Goal: Task Accomplishment & Management: Manage account settings

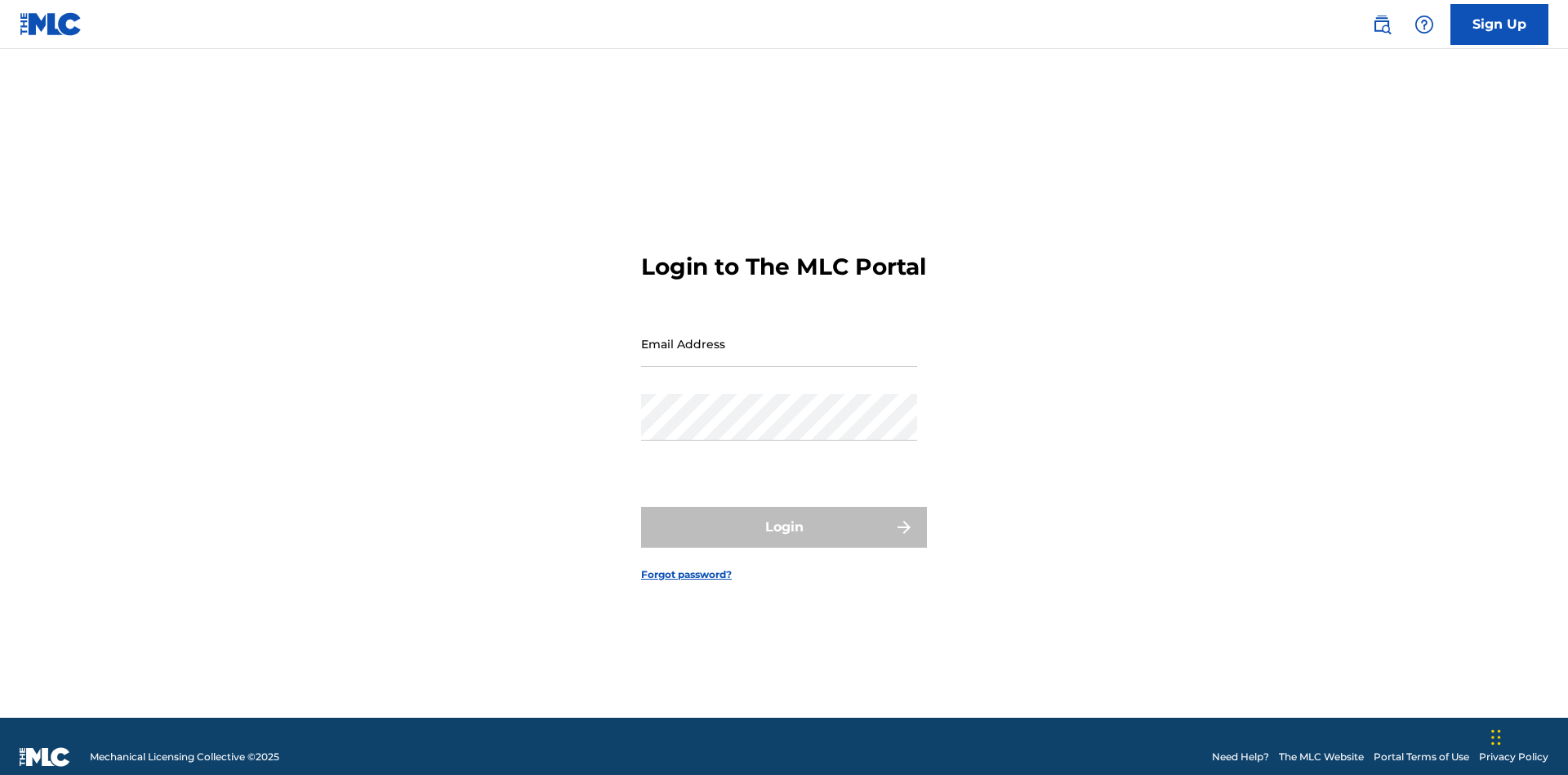
scroll to position [21, 0]
click at [779, 336] on input "Email Address" at bounding box center [778, 343] width 276 height 47
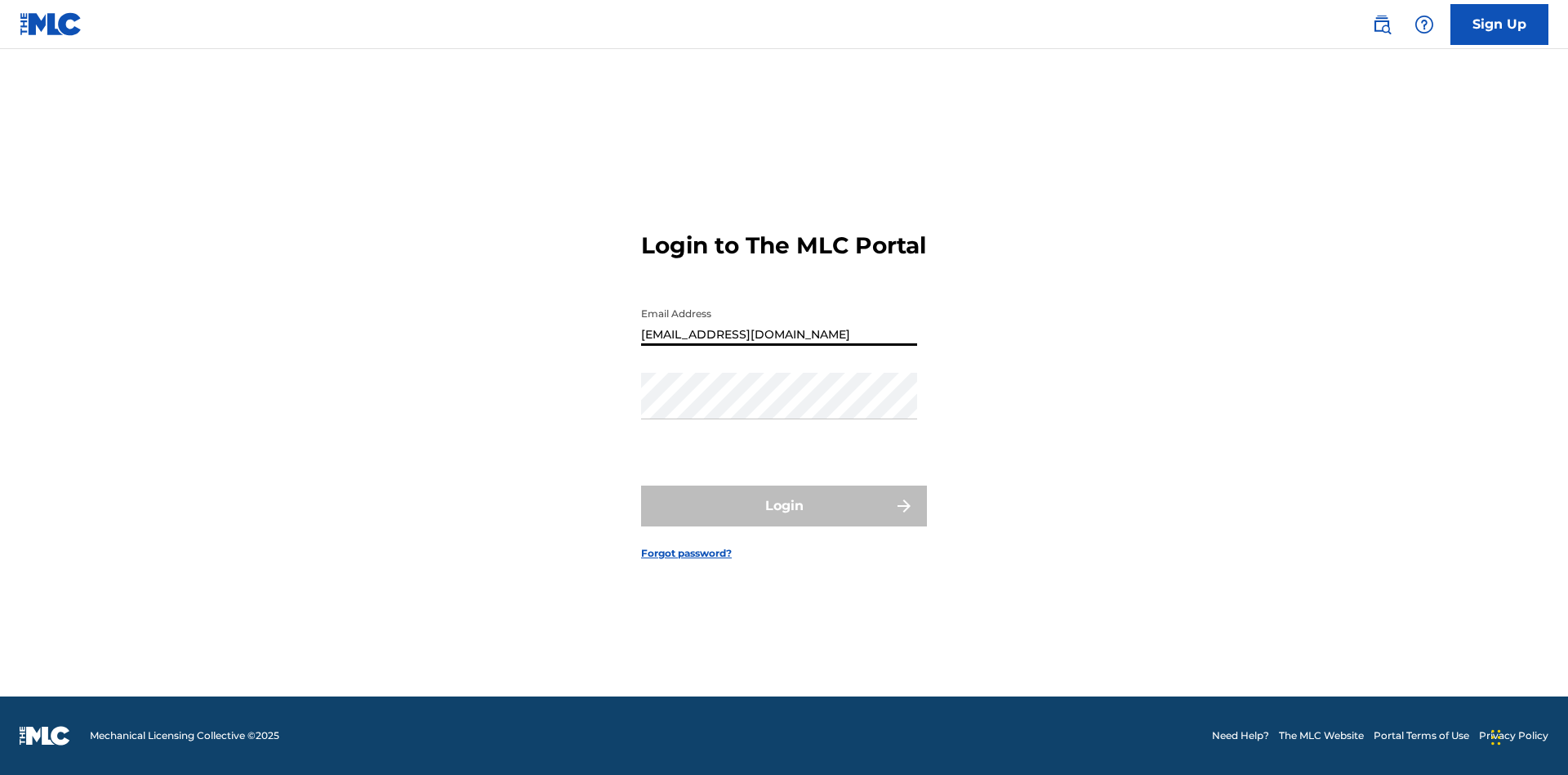
type input "[EMAIL_ADDRESS][DOMAIN_NAME]"
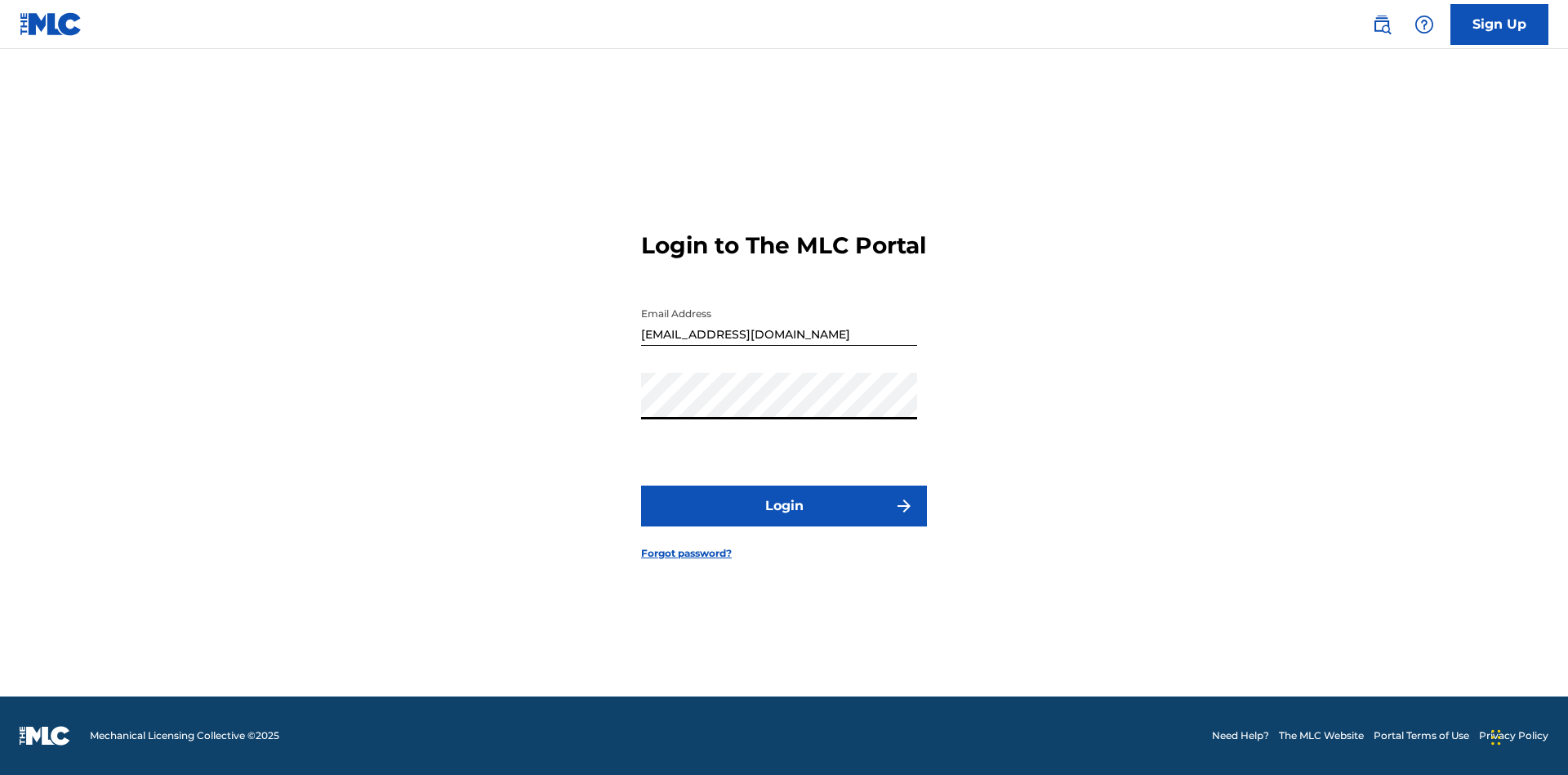
click at [784, 520] on button "Login" at bounding box center [783, 505] width 286 height 41
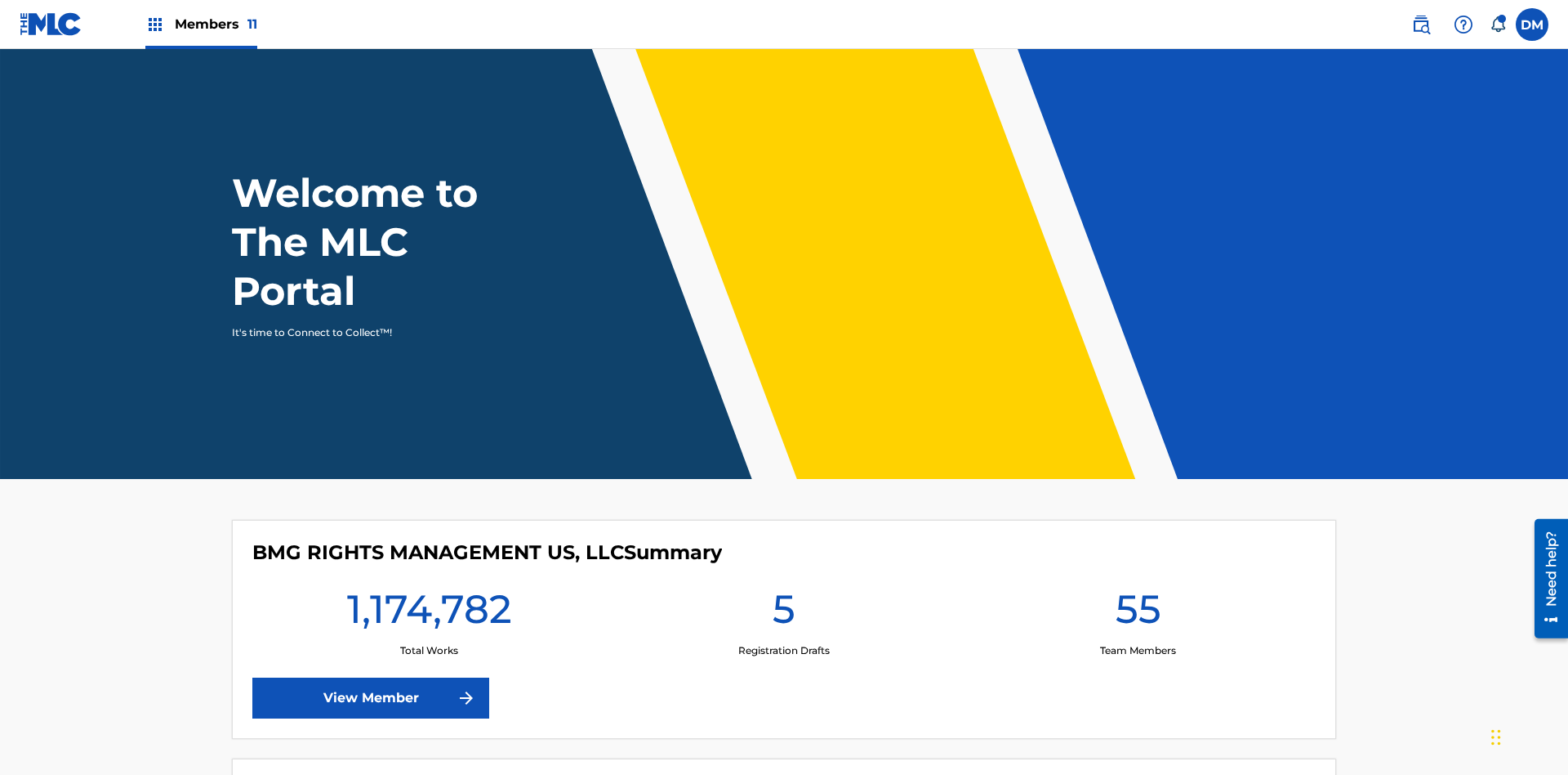
scroll to position [70, 0]
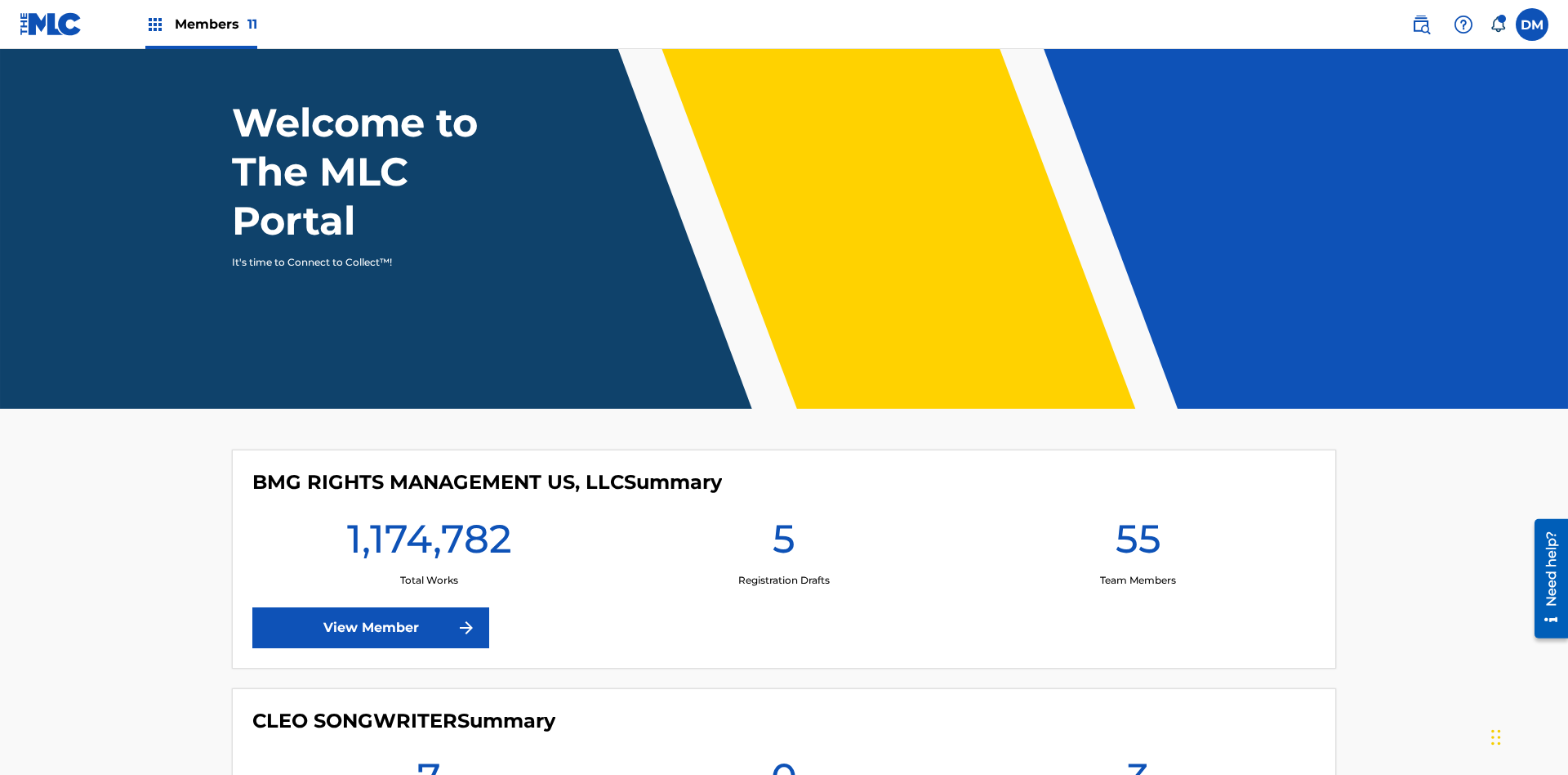
click at [201, 24] on span "Members 11" at bounding box center [215, 24] width 83 height 19
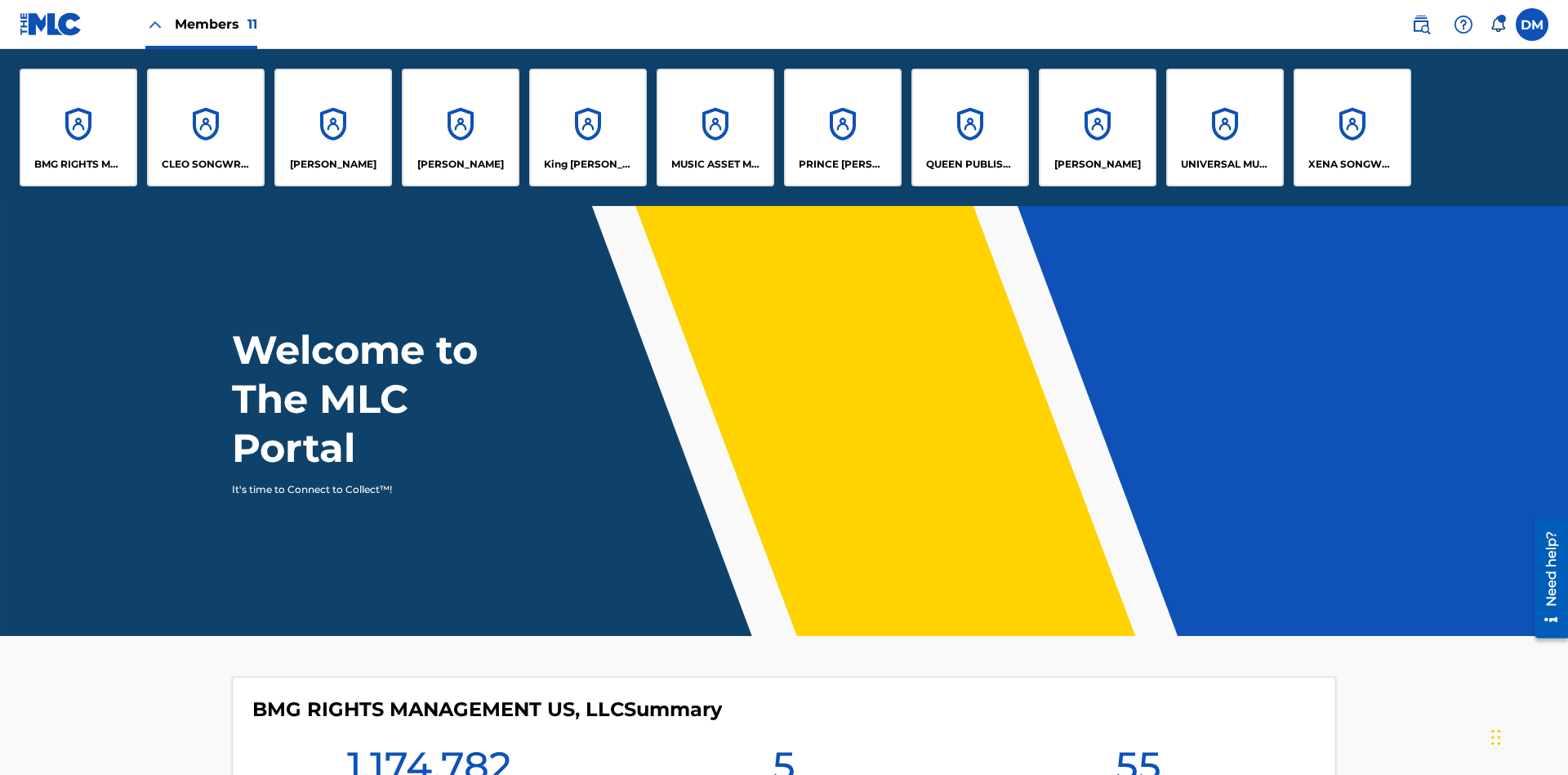
click at [1224, 164] on p "UNIVERSAL MUSIC PUB GROUP" at bounding box center [1225, 163] width 89 height 14
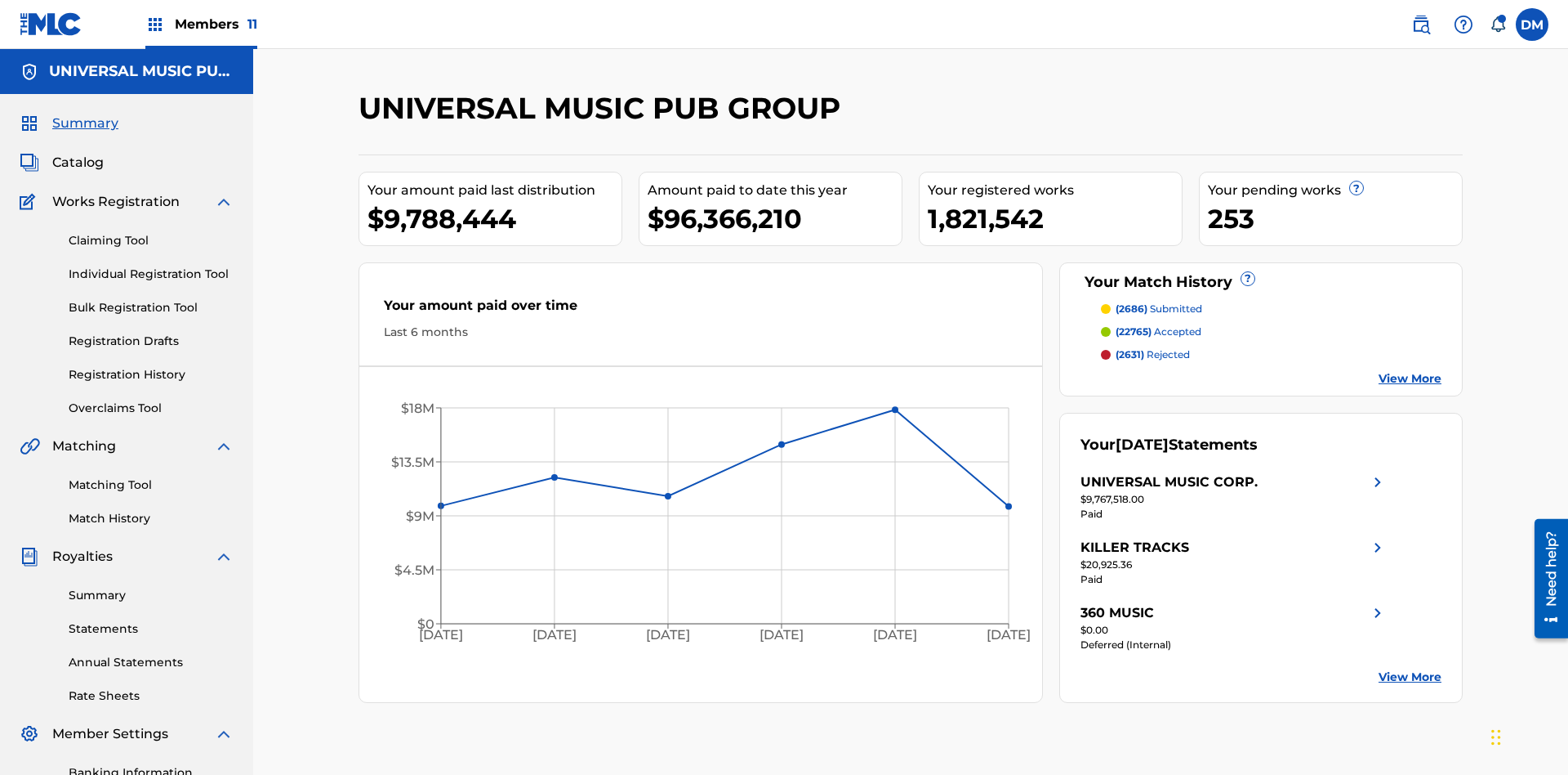
click at [151, 764] on link "Banking Information" at bounding box center [151, 772] width 165 height 17
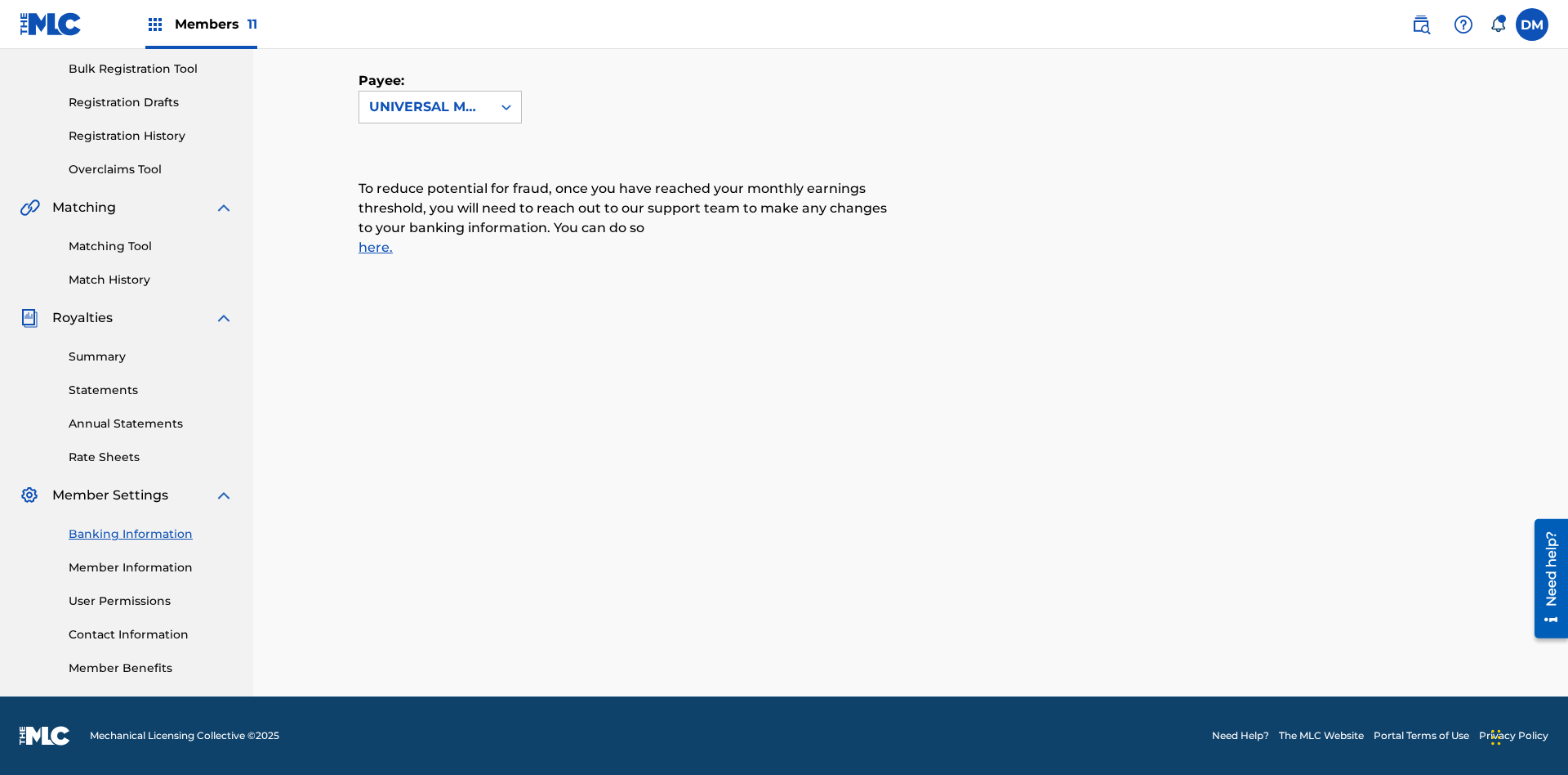
click at [201, 24] on span "Members 11" at bounding box center [215, 24] width 83 height 19
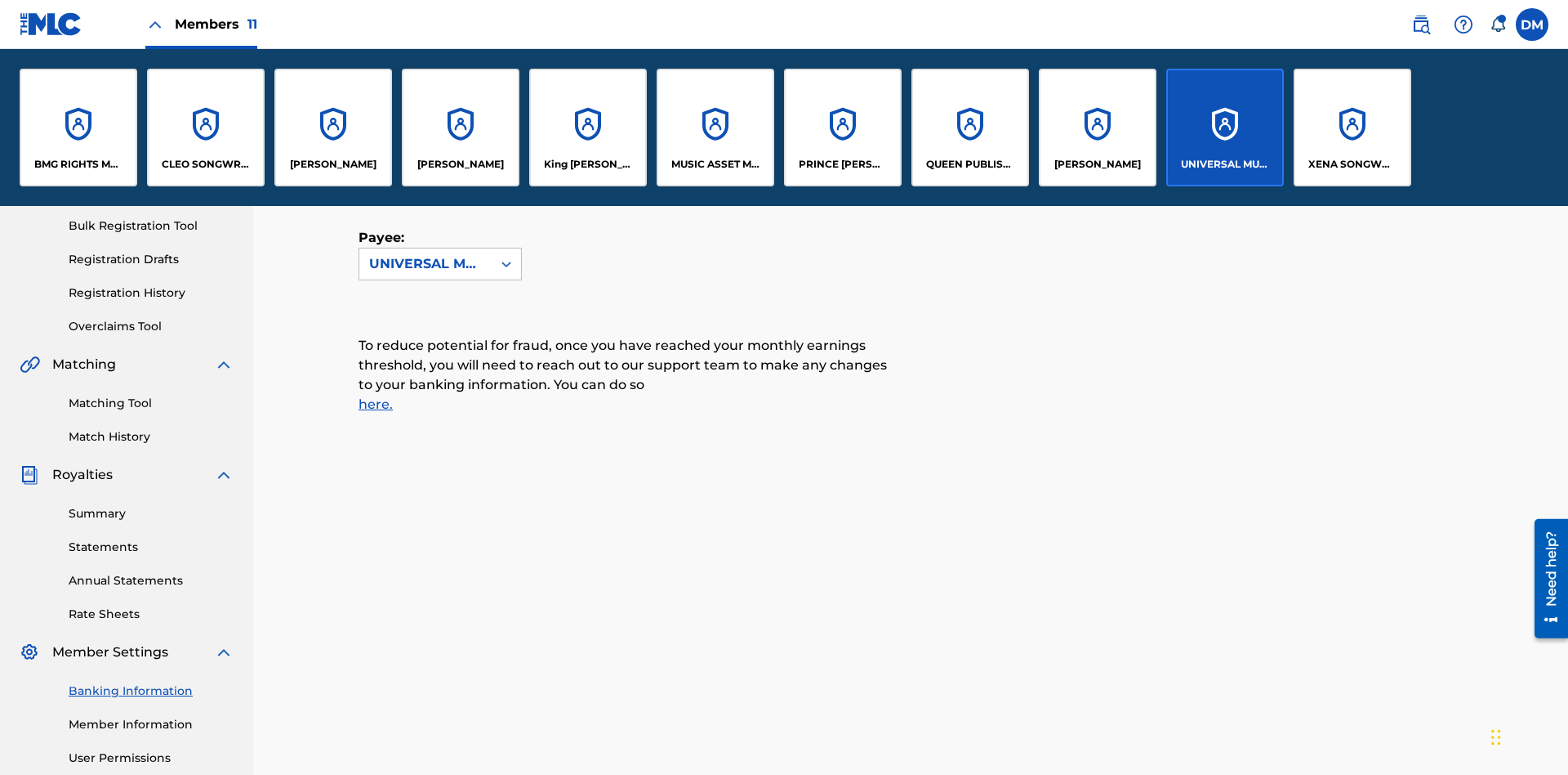
scroll to position [297, 0]
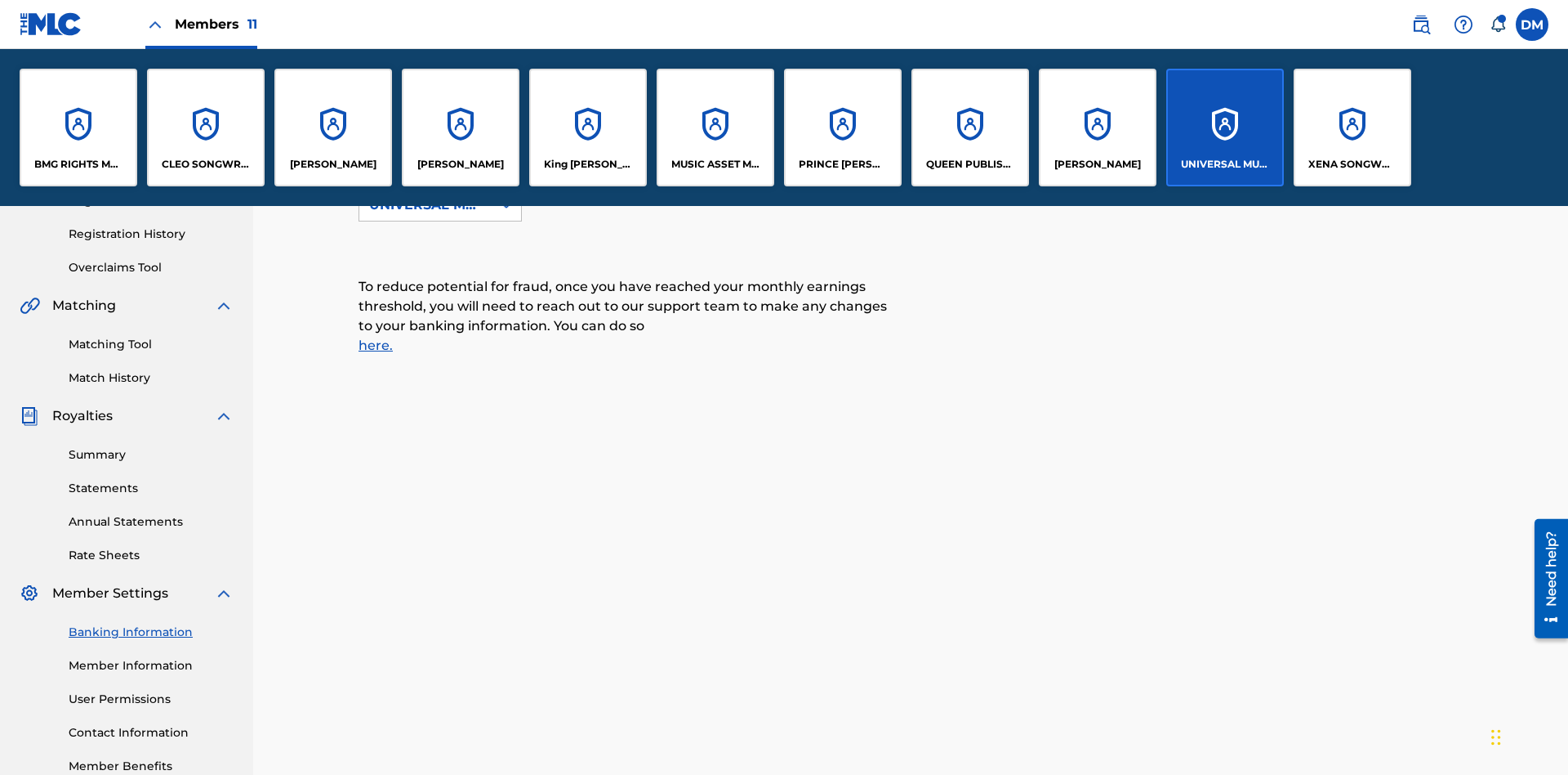
click at [1096, 164] on p "[PERSON_NAME]" at bounding box center [1097, 163] width 86 height 14
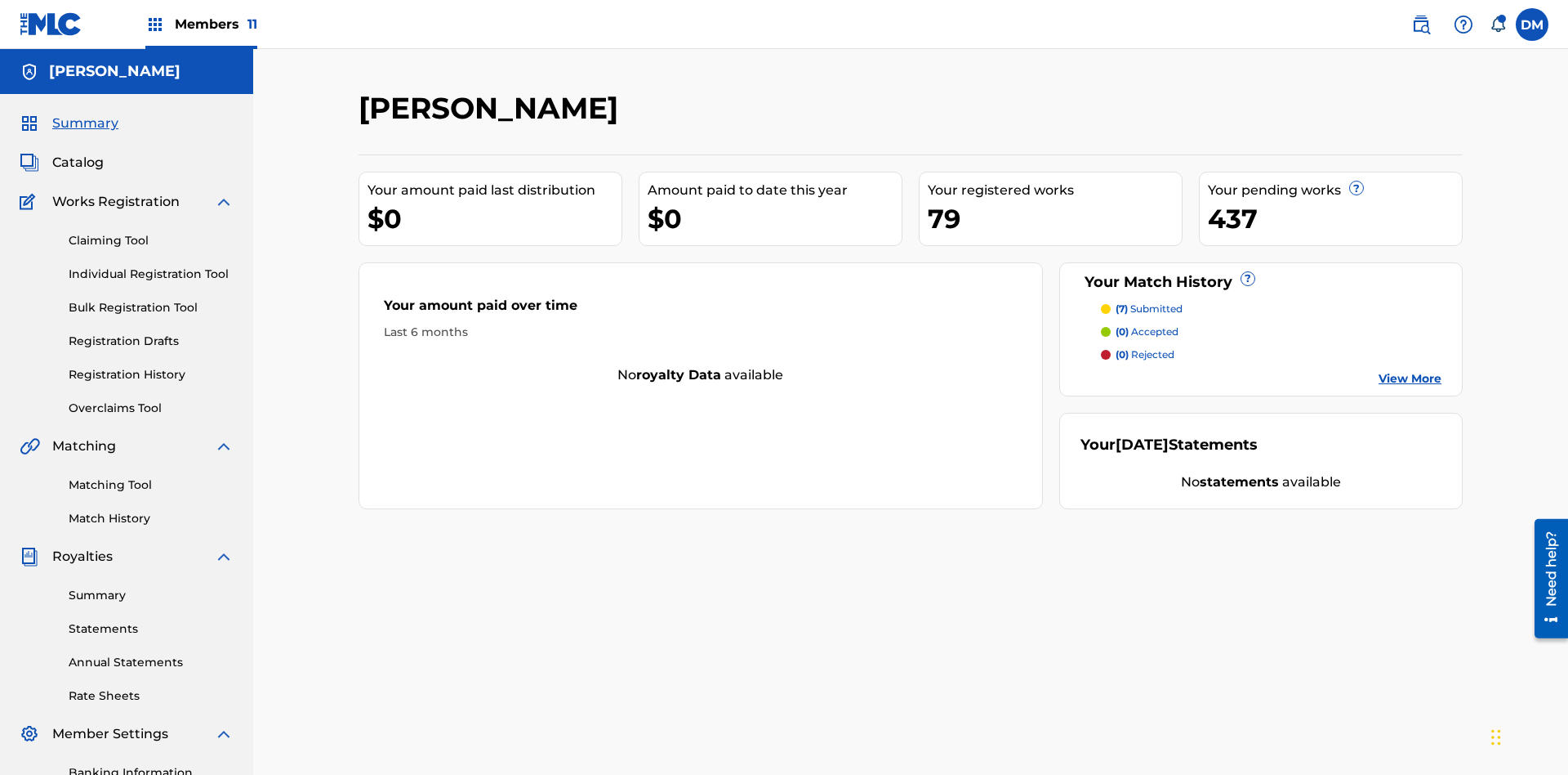
click at [151, 764] on link "Banking Information" at bounding box center [151, 772] width 165 height 17
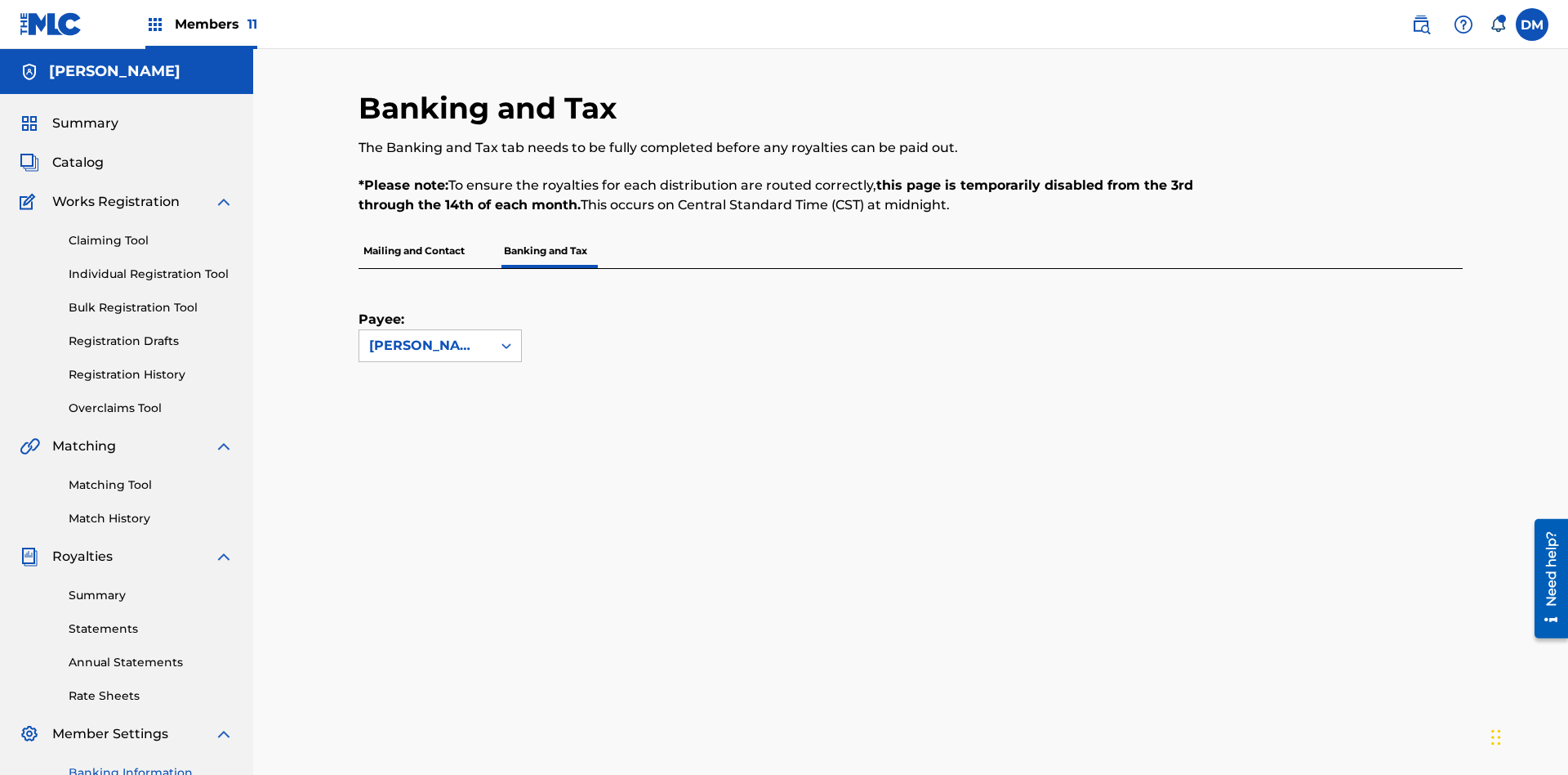
click at [201, 24] on span "Members 11" at bounding box center [215, 24] width 83 height 19
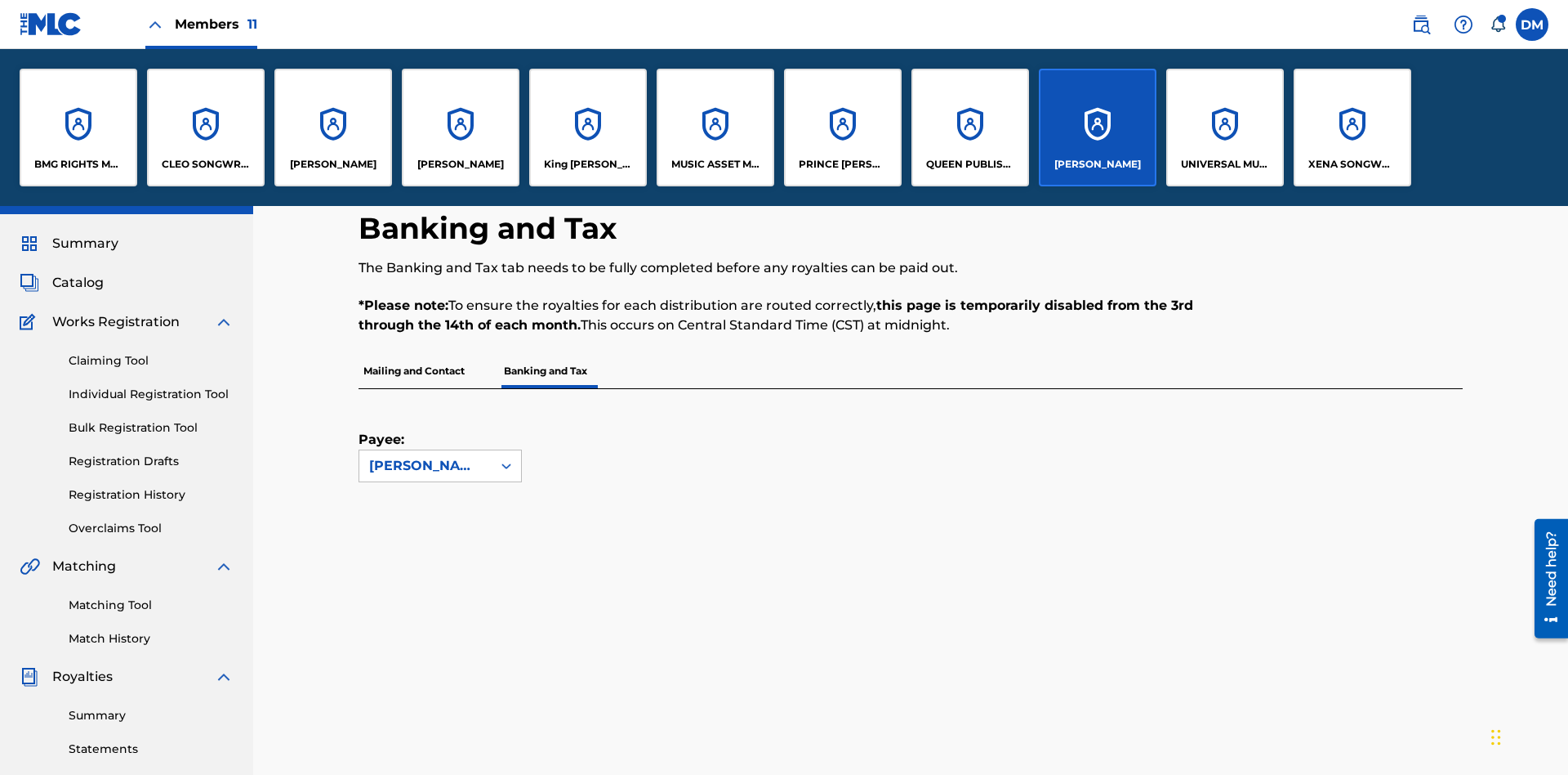
click at [588, 164] on p "King [PERSON_NAME]" at bounding box center [588, 163] width 89 height 14
